Goal: Task Accomplishment & Management: Manage account settings

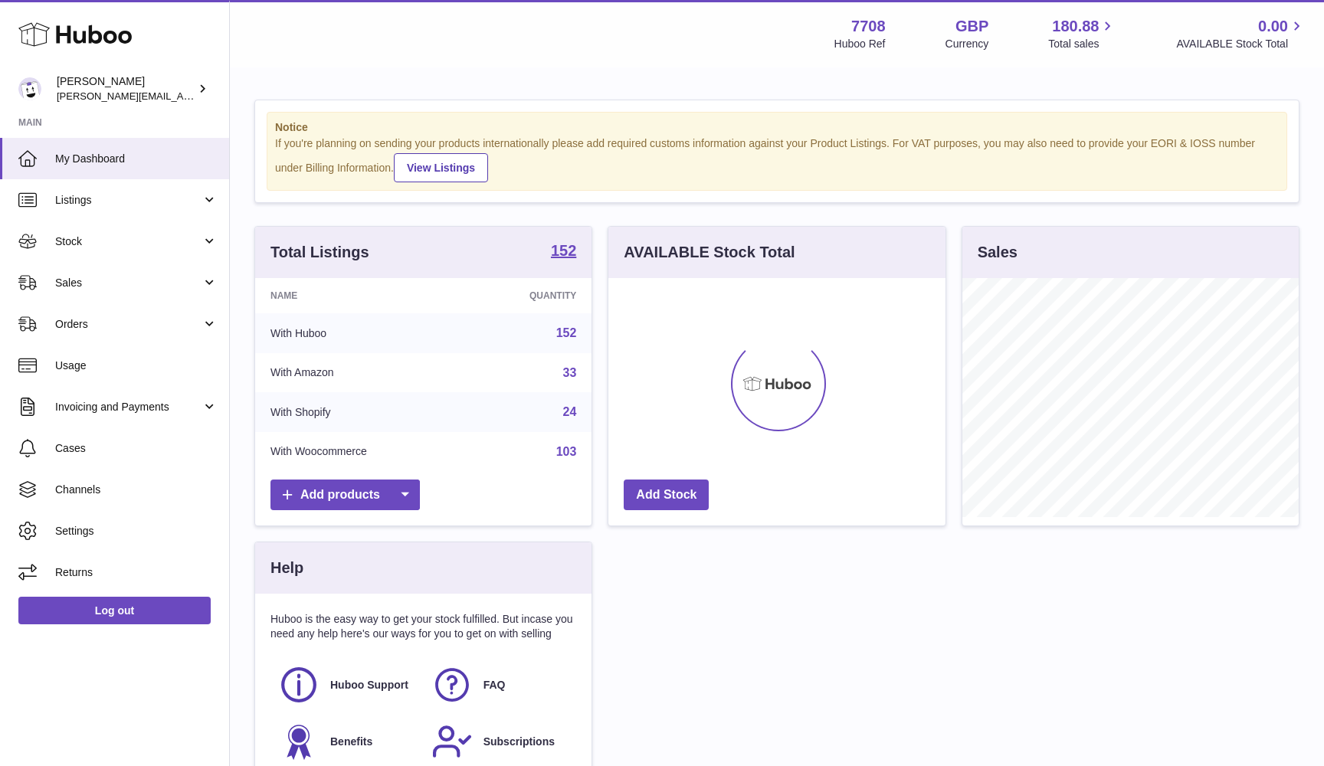
scroll to position [239, 337]
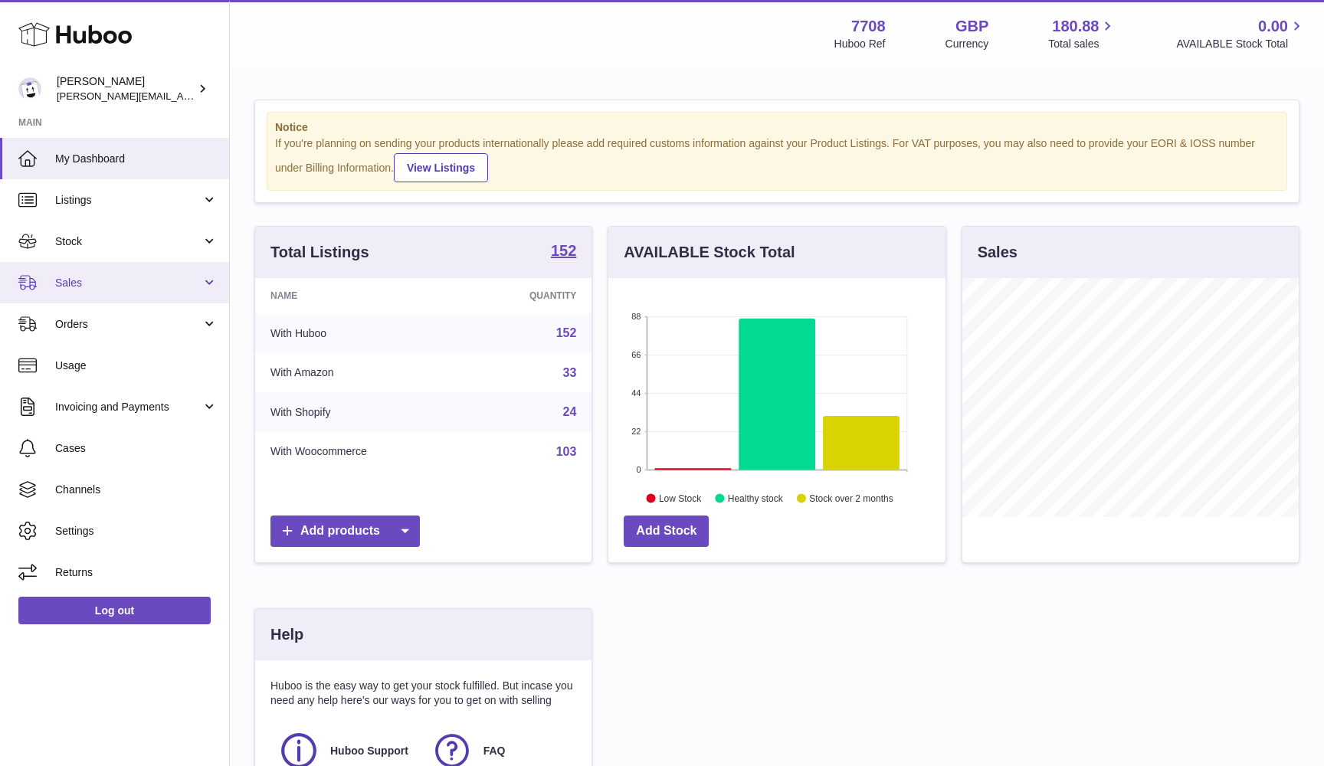
click at [109, 287] on span "Sales" at bounding box center [128, 283] width 146 height 15
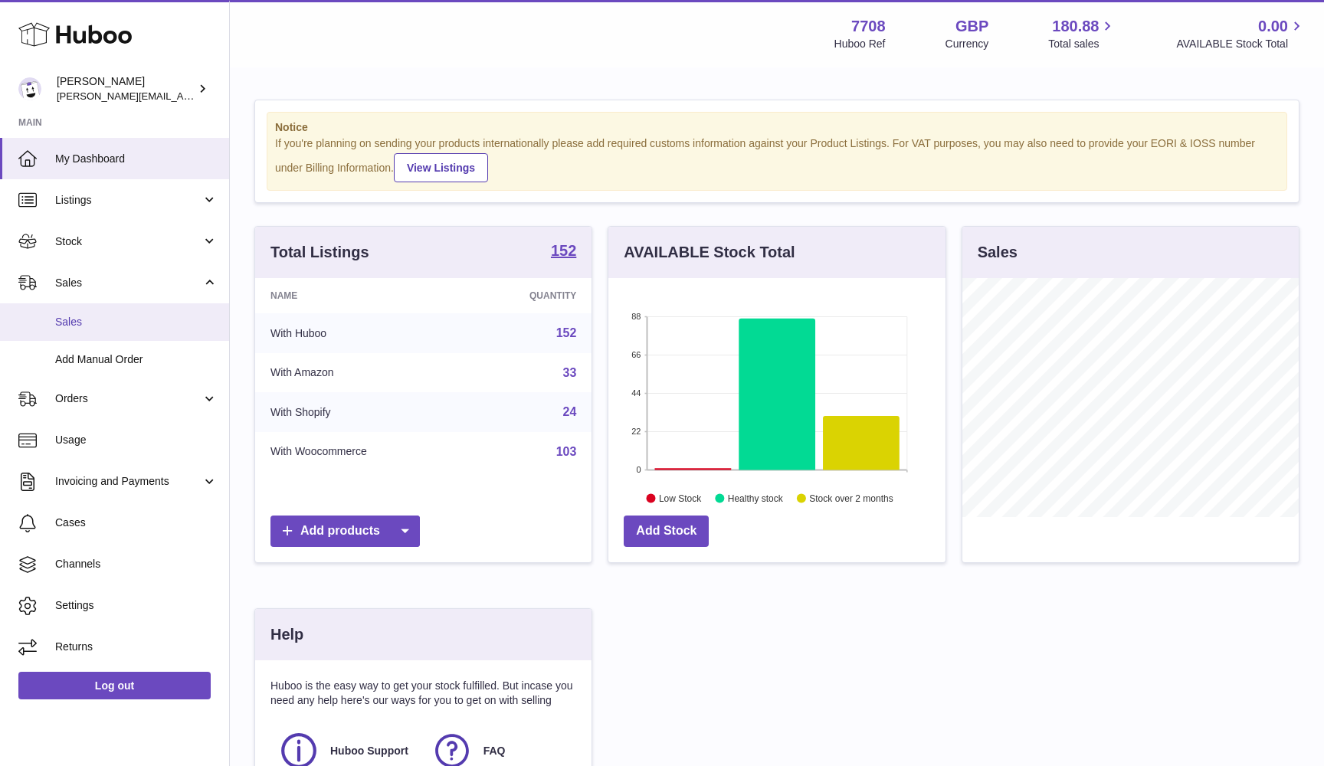
click at [109, 309] on link "Sales" at bounding box center [114, 322] width 229 height 38
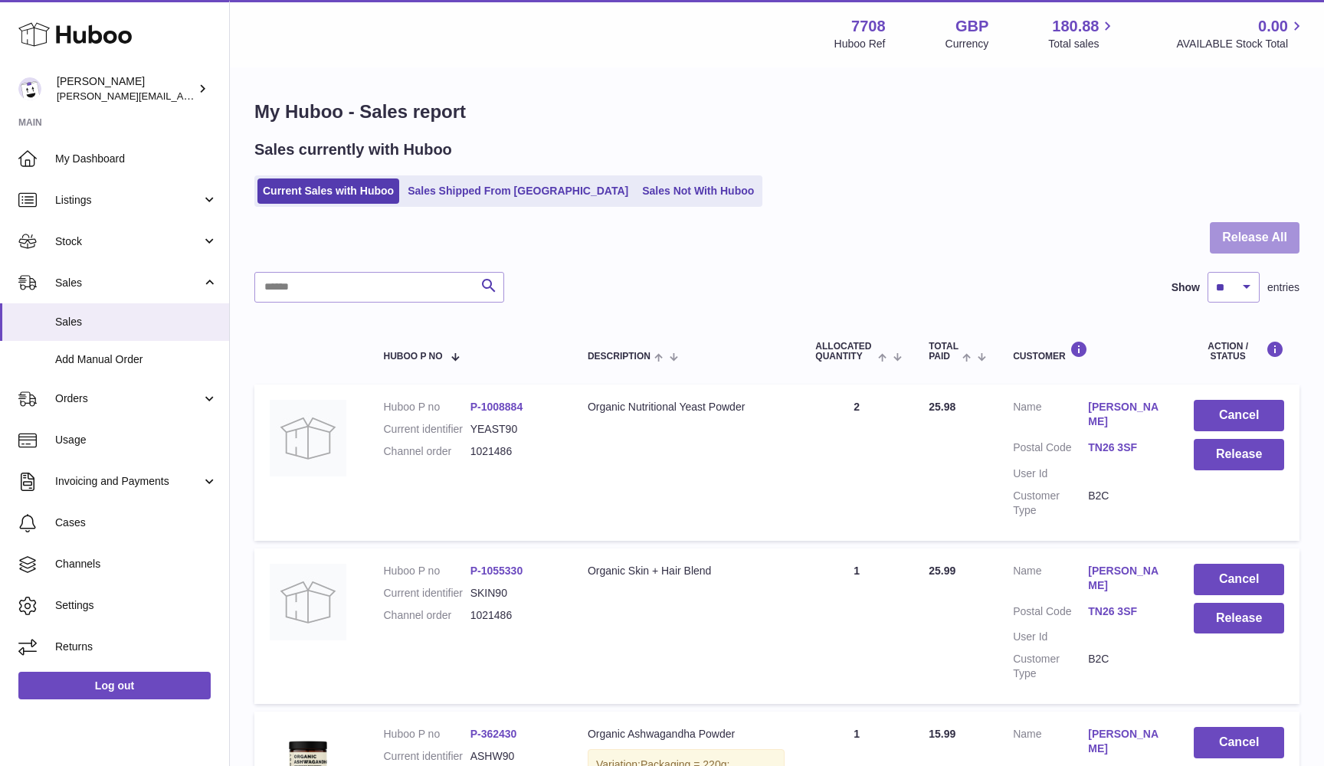
click at [1246, 244] on button "Release All" at bounding box center [1255, 237] width 90 height 31
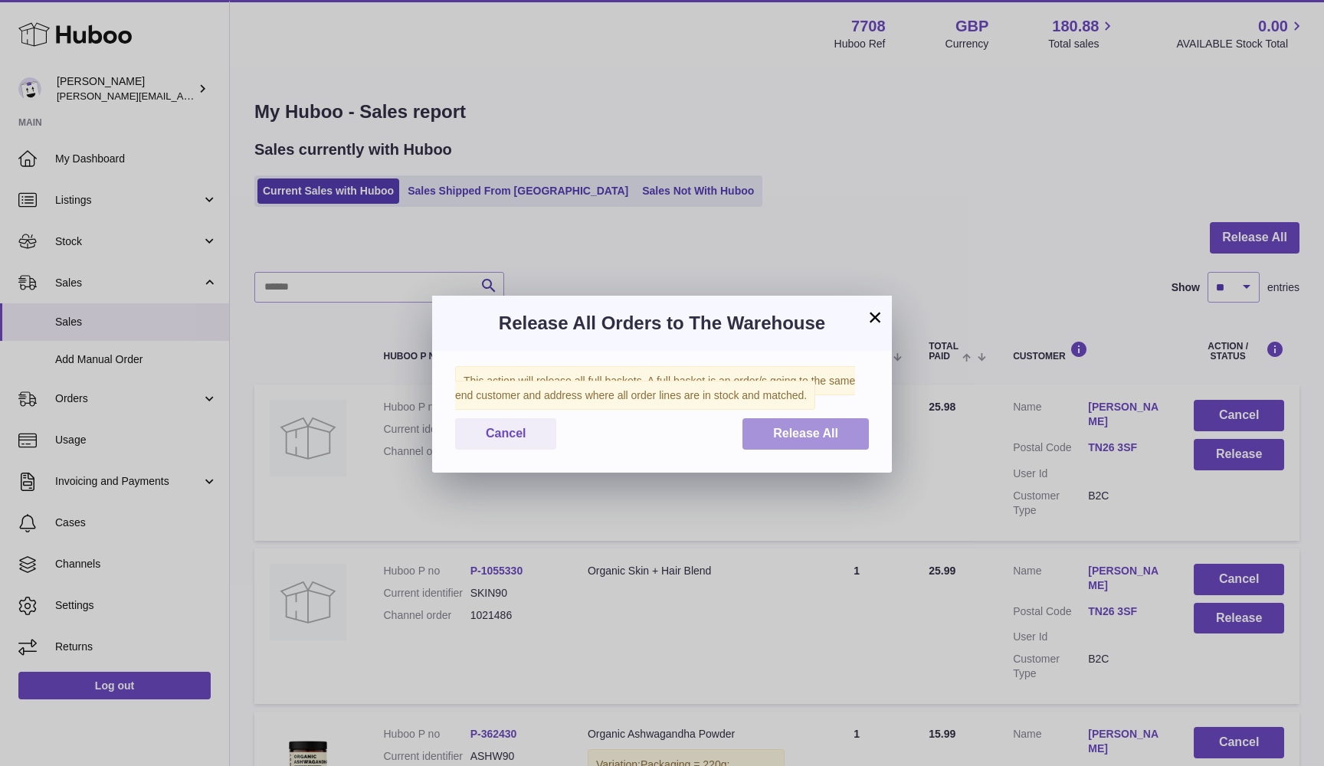
click at [863, 426] on button "Release All" at bounding box center [805, 433] width 126 height 31
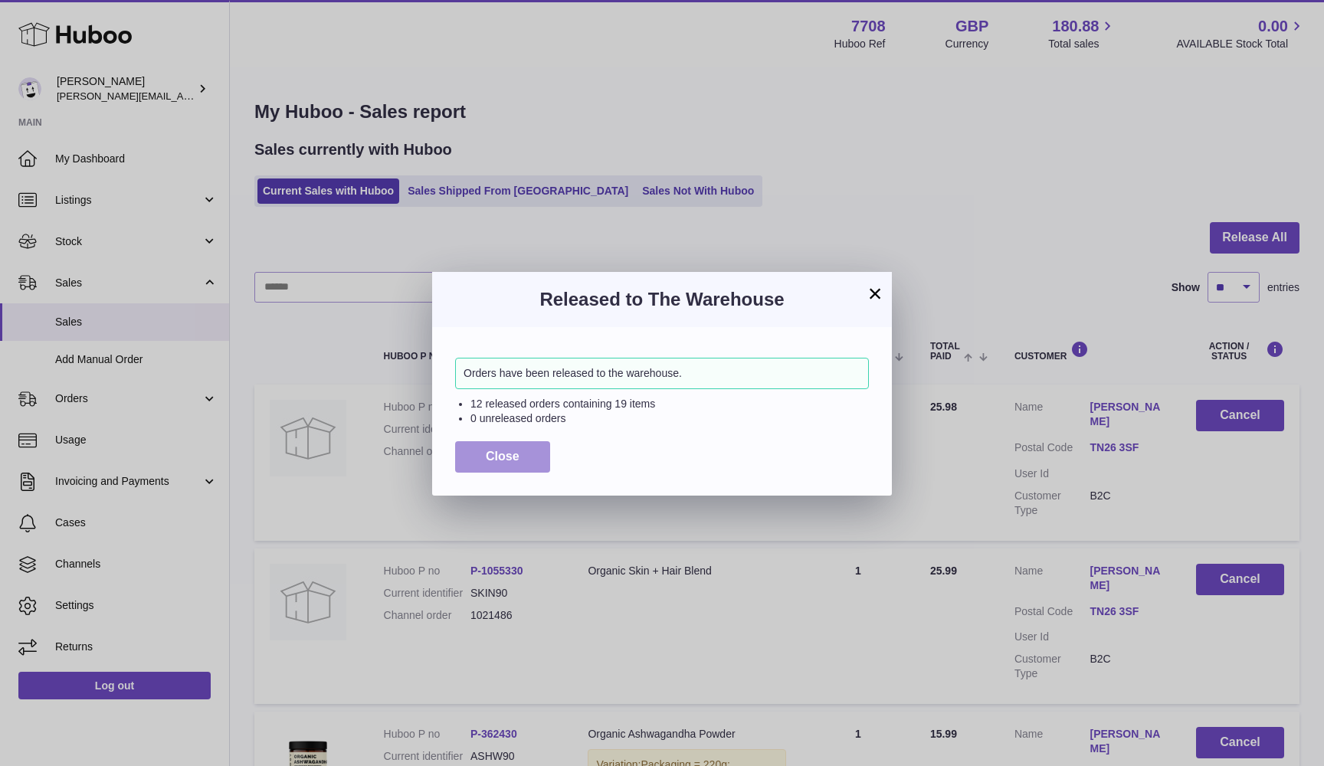
click at [467, 454] on button "Close" at bounding box center [502, 456] width 95 height 31
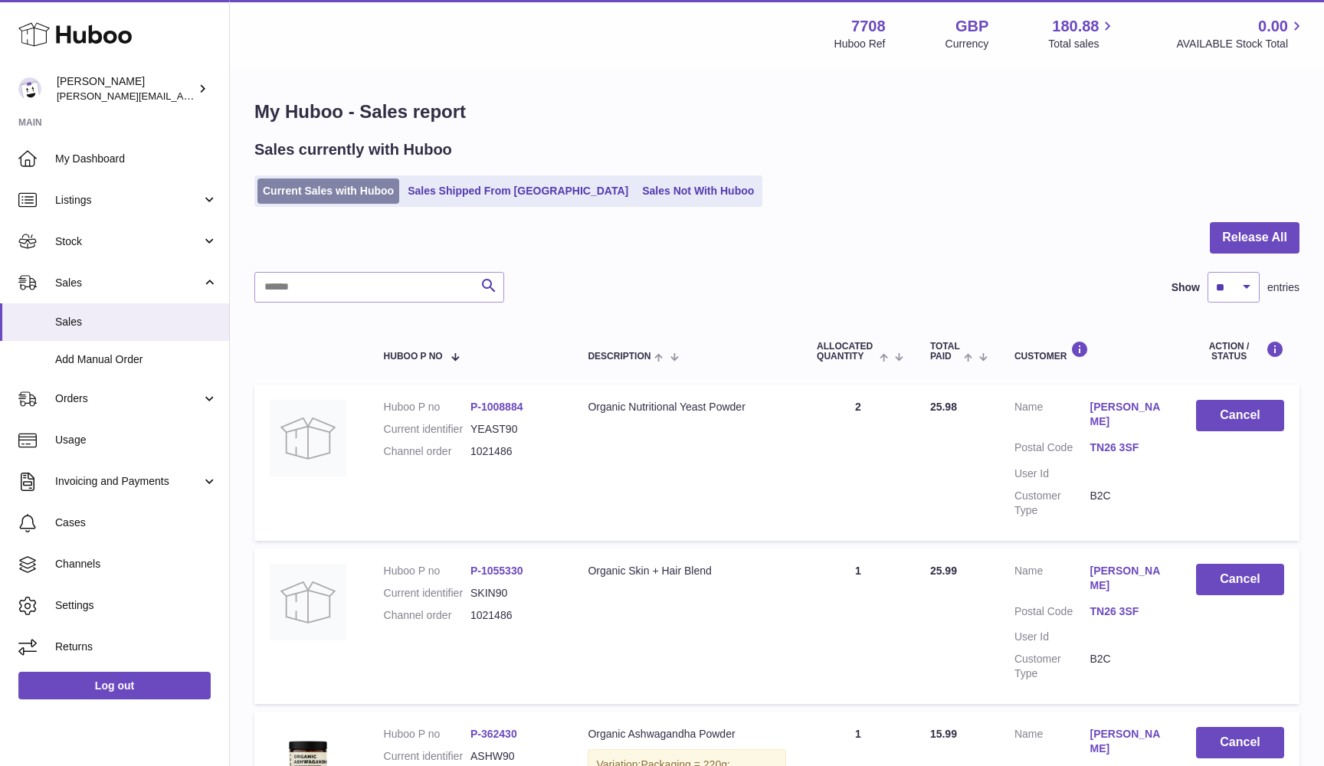
click at [274, 193] on link "Current Sales with Huboo" at bounding box center [328, 191] width 142 height 25
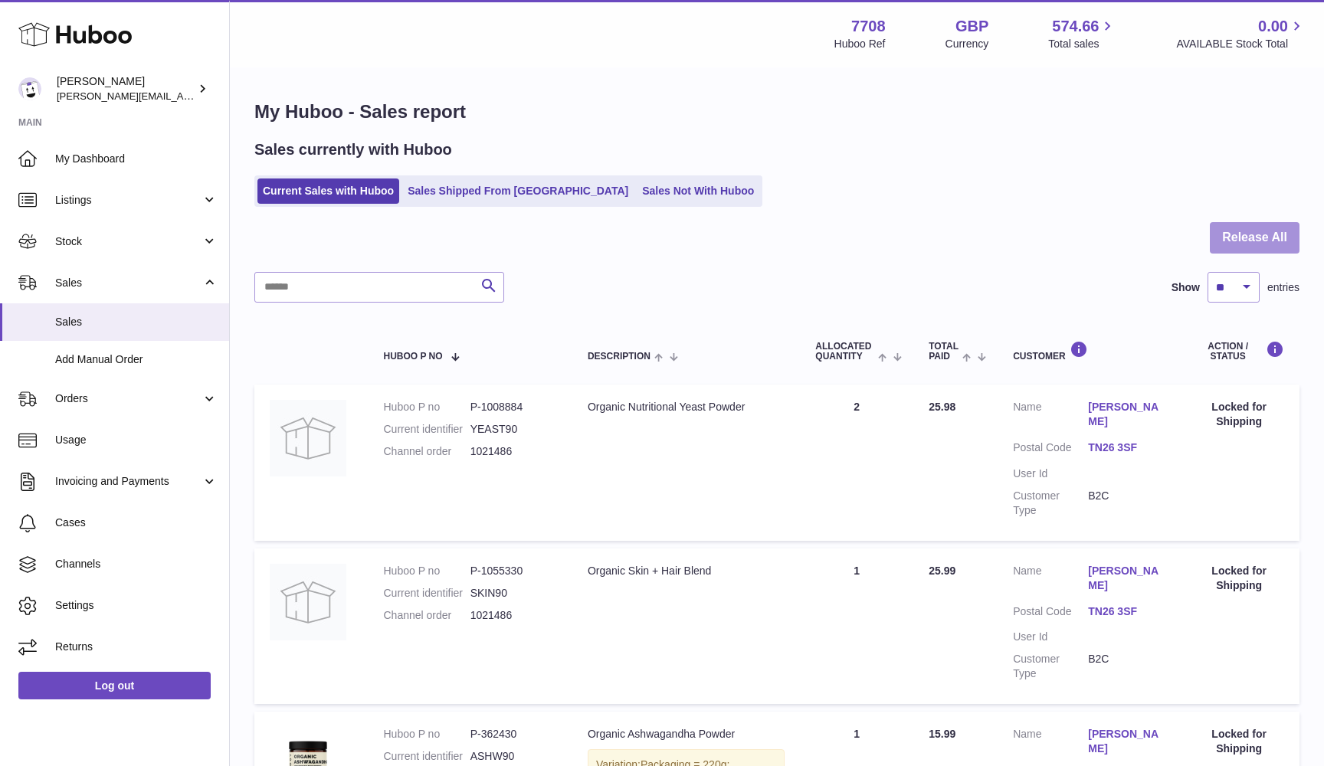
click at [1253, 241] on button "Release All" at bounding box center [1255, 237] width 90 height 31
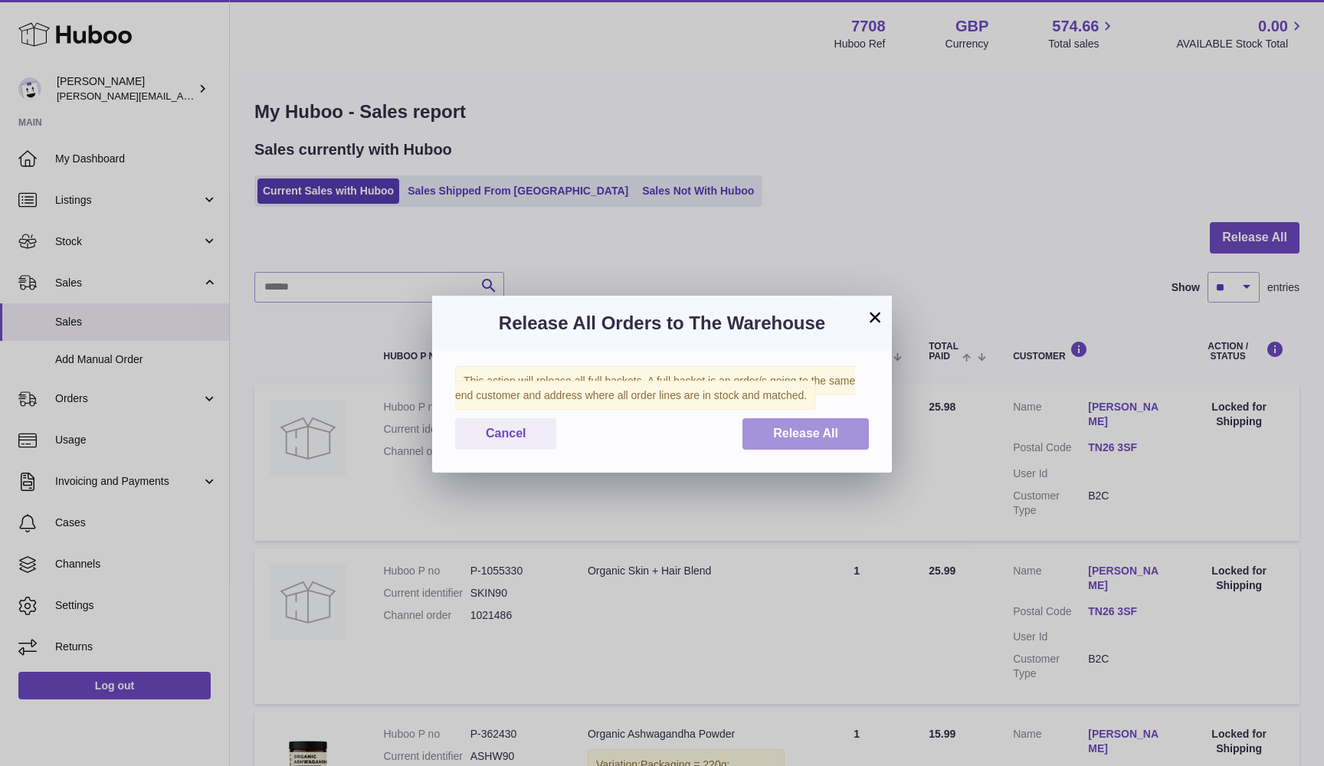
click at [851, 433] on button "Release All" at bounding box center [805, 433] width 126 height 31
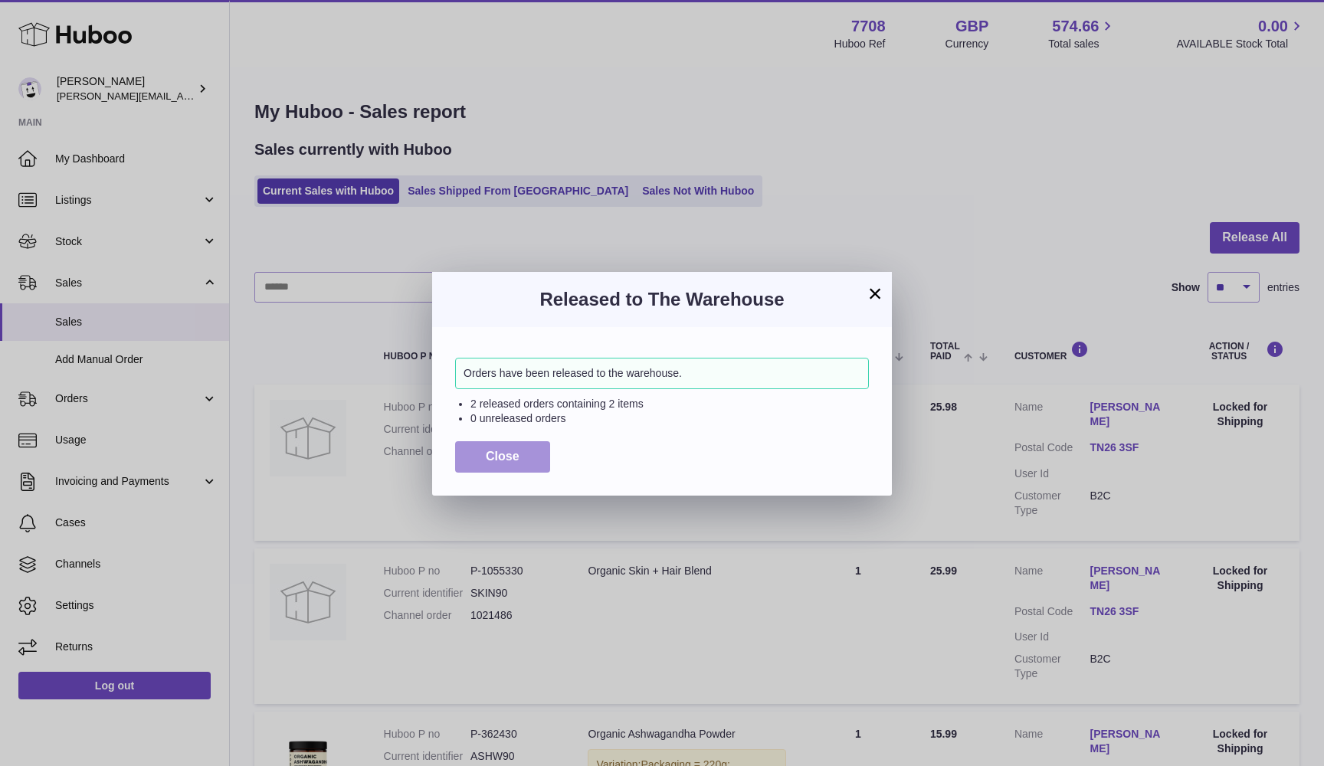
click at [504, 458] on span "Close" at bounding box center [503, 456] width 34 height 13
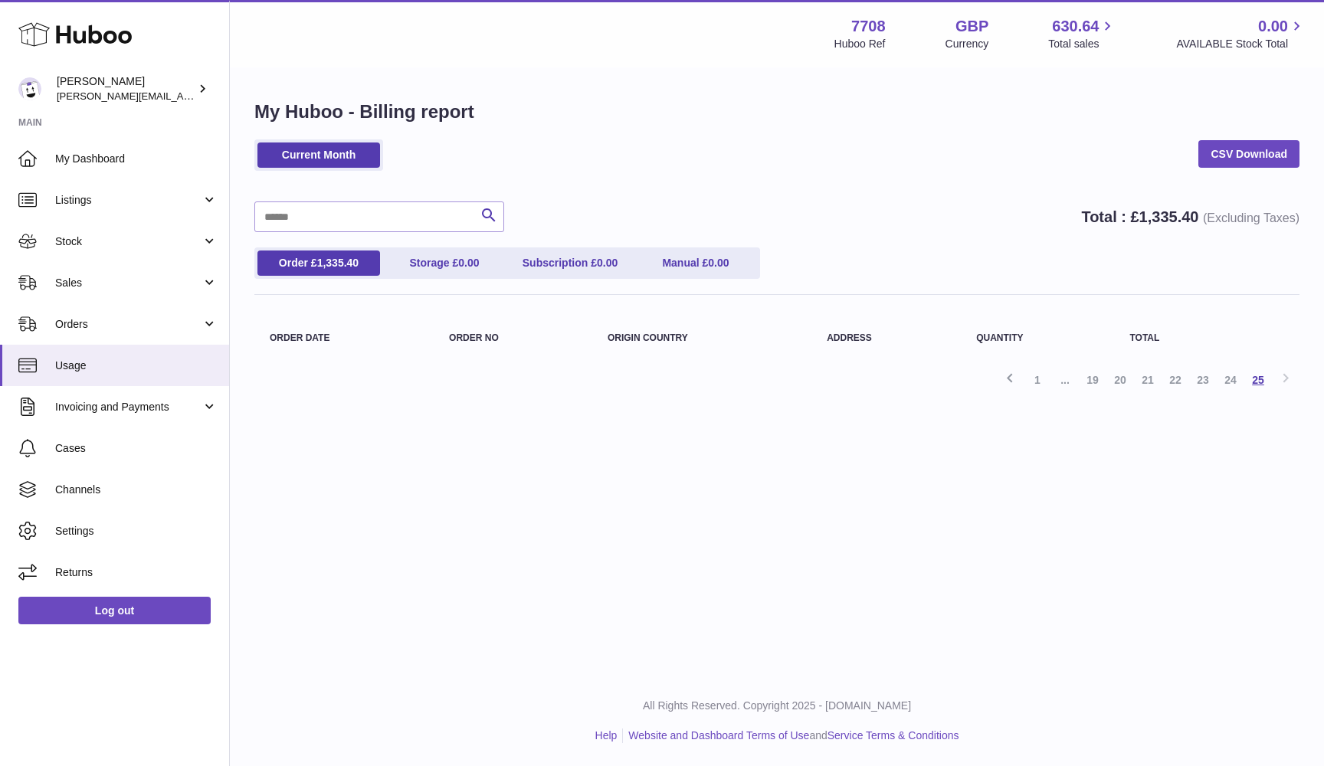
click at [1253, 375] on link "25" at bounding box center [1258, 380] width 28 height 28
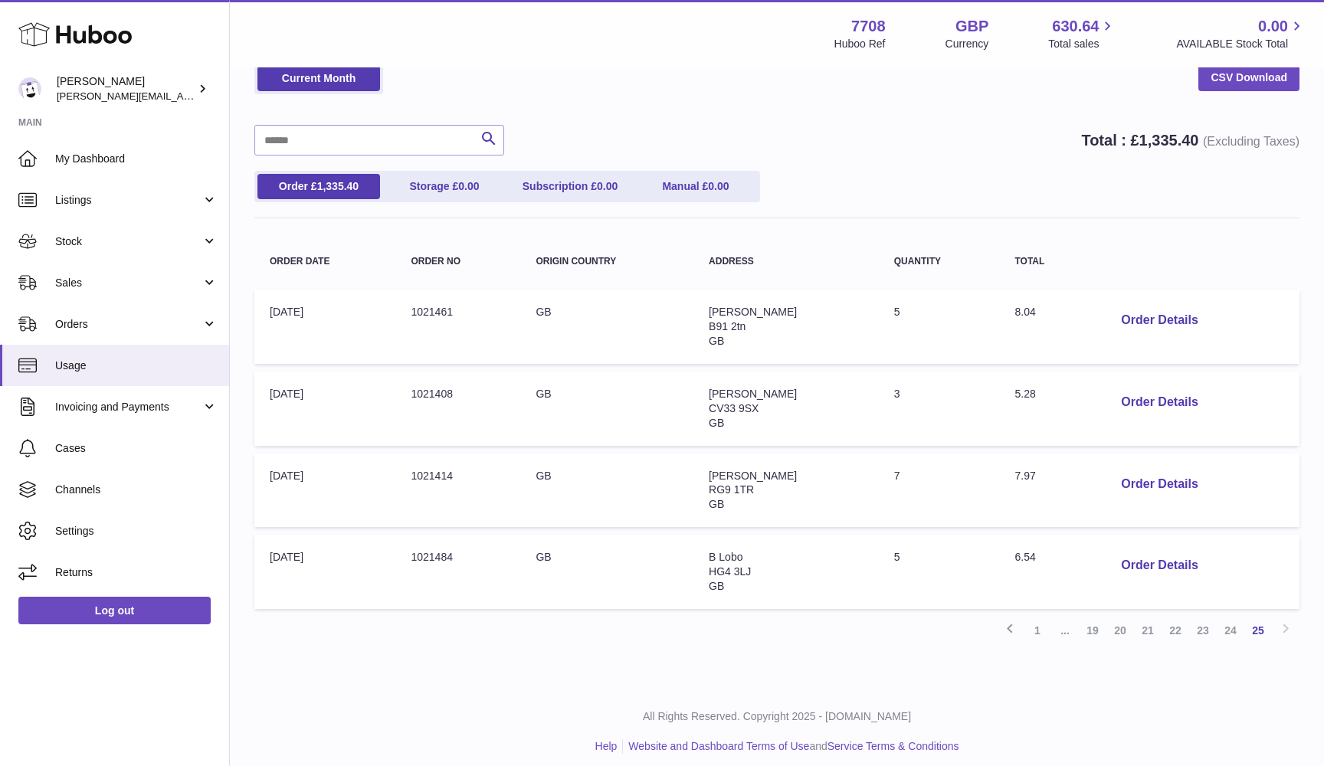
scroll to position [76, 0]
